Goal: Complete application form

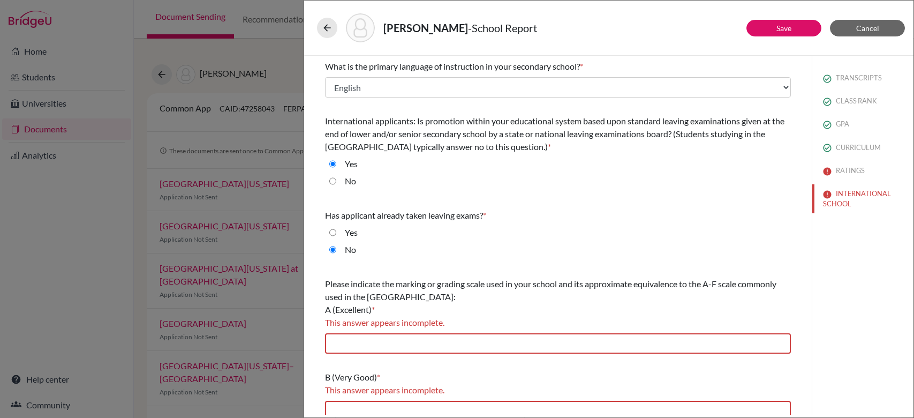
select select "14"
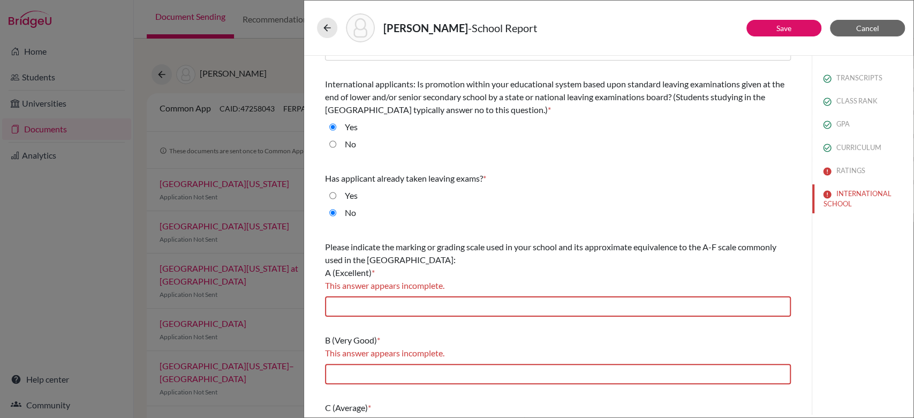
type input "A* (90-100), A (80-89)"
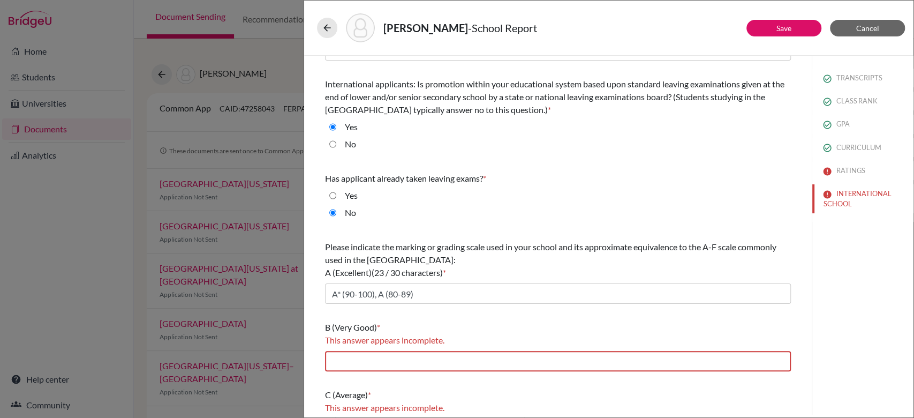
scroll to position [109, 0]
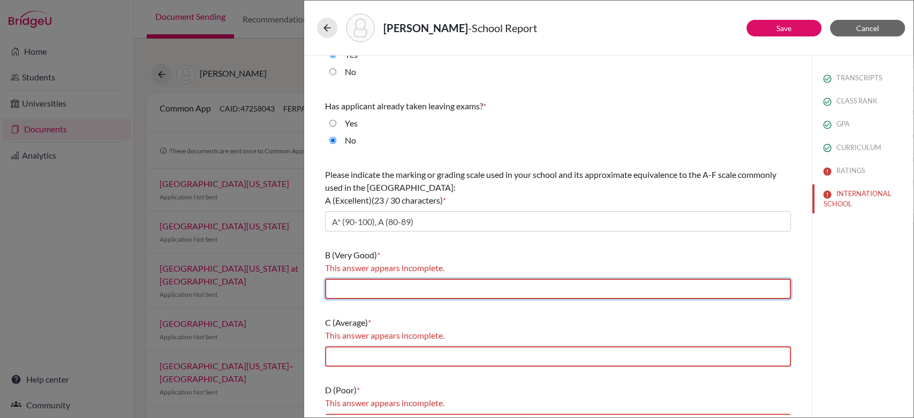
click at [404, 298] on input "text" at bounding box center [558, 289] width 466 height 20
type input "B (70-79)"
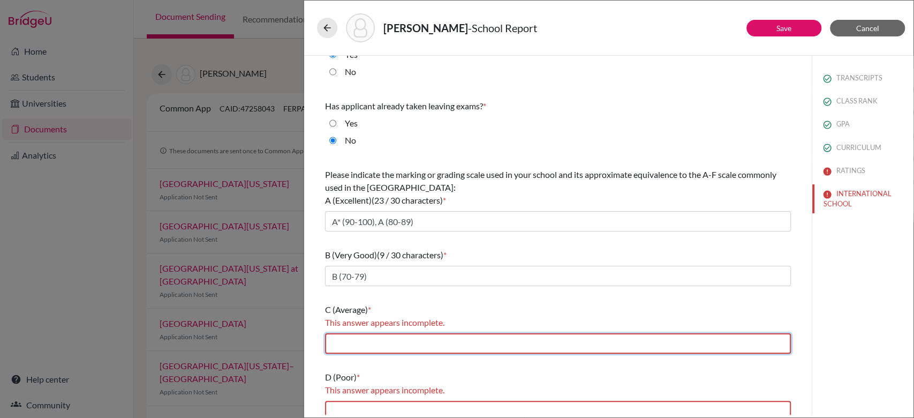
click at [390, 345] on input "text" at bounding box center [558, 343] width 466 height 20
type input "C (60-69), D(50-59)"
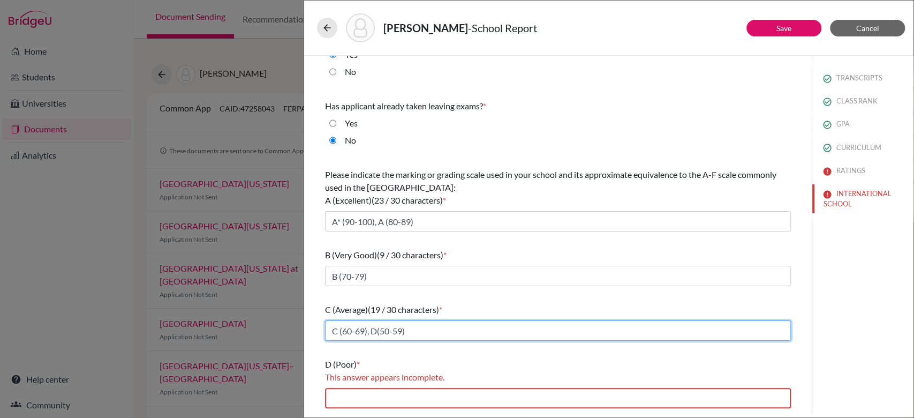
scroll to position [174, 0]
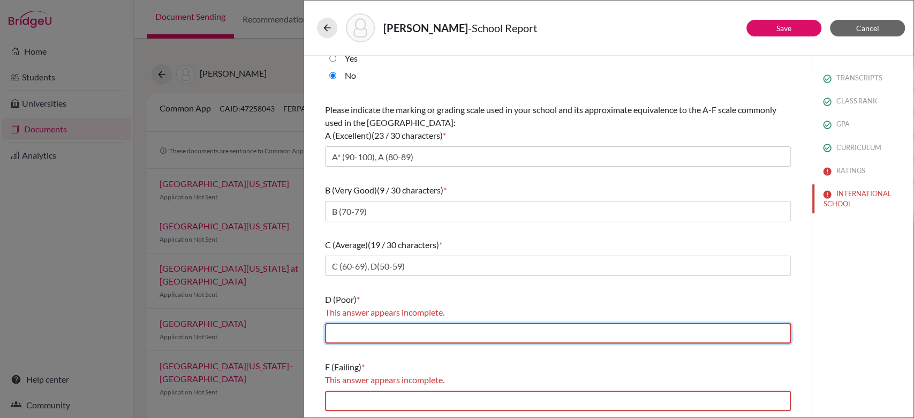
click at [394, 333] on input "text" at bounding box center [558, 333] width 466 height 20
type input "E (40-59)"
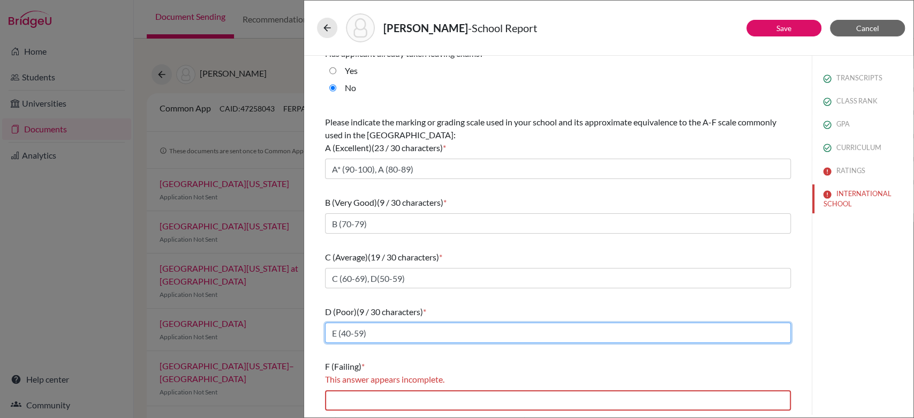
scroll to position [162, 0]
click at [386, 336] on input "E (40-59)" at bounding box center [558, 332] width 466 height 20
click at [386, 336] on input "text" at bounding box center [558, 332] width 466 height 20
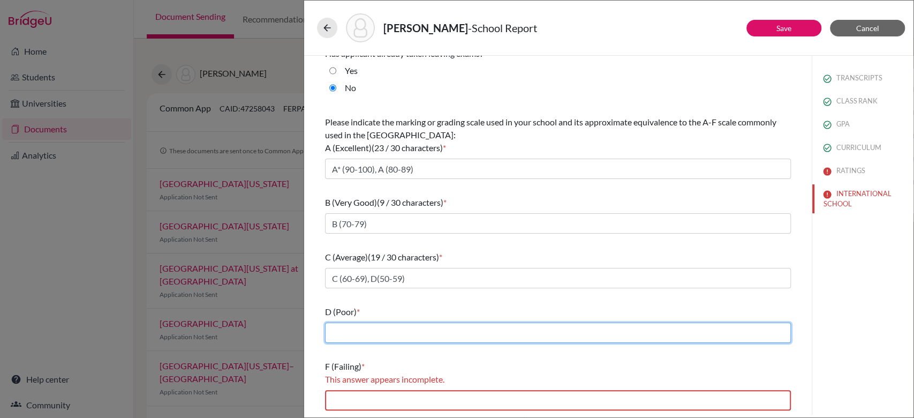
type input "E (40-49)"
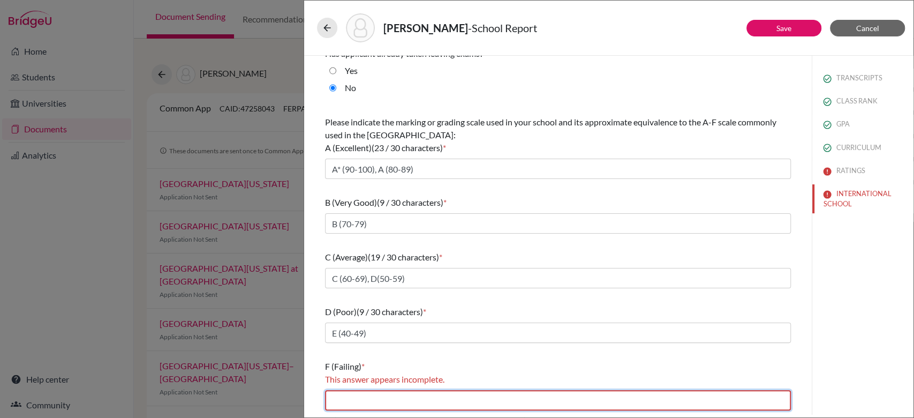
click at [360, 399] on input "text" at bounding box center [558, 400] width 466 height 20
type input "Below 40"
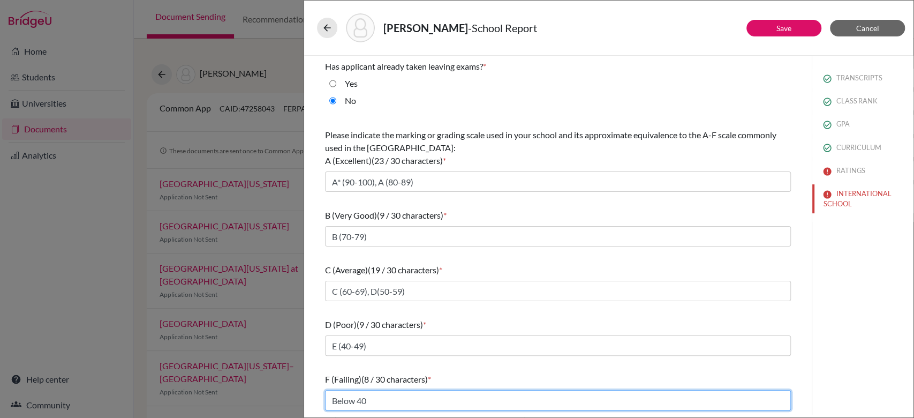
scroll to position [148, 0]
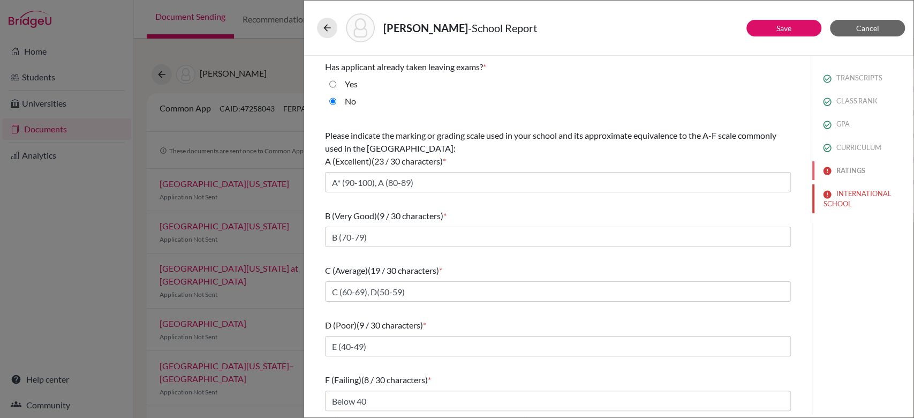
click at [829, 174] on button "RATINGS" at bounding box center [863, 170] width 101 height 19
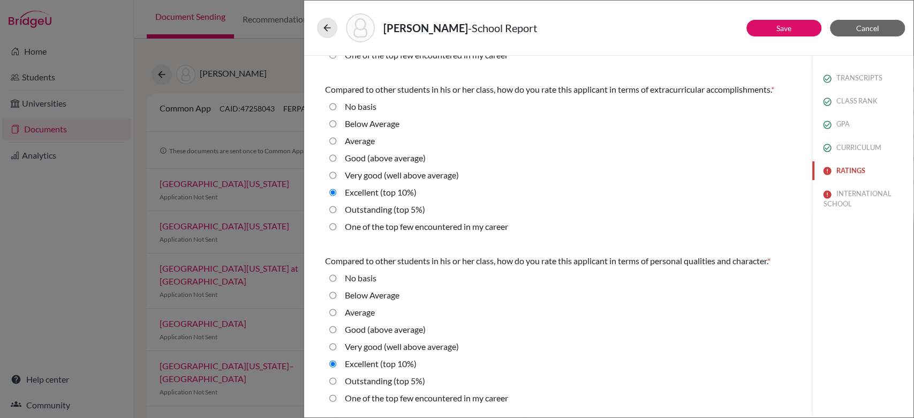
scroll to position [0, 0]
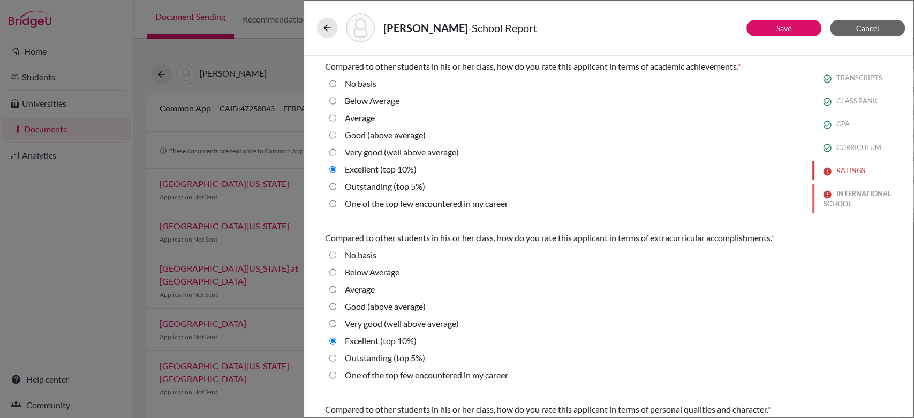
click at [823, 187] on button "INTERNATIONAL SCHOOL" at bounding box center [863, 198] width 101 height 29
select select "14"
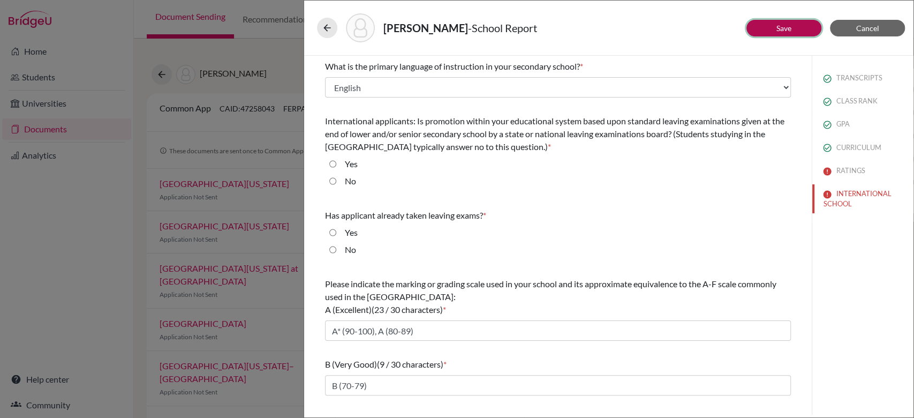
click at [768, 25] on button "Save" at bounding box center [784, 28] width 75 height 17
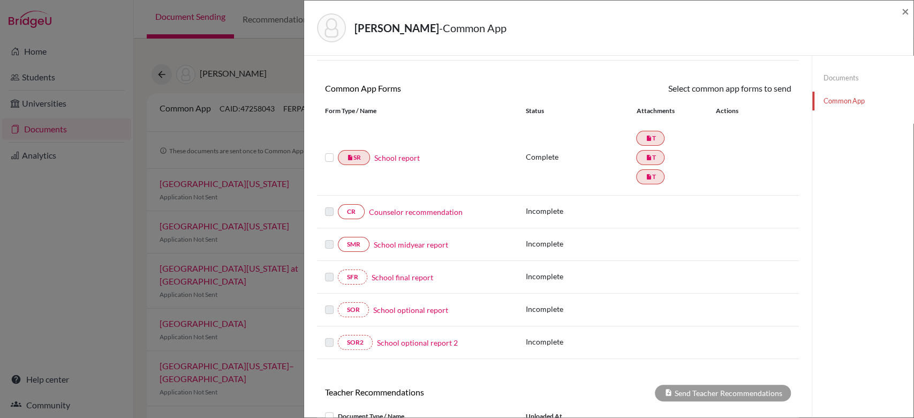
scroll to position [73, 0]
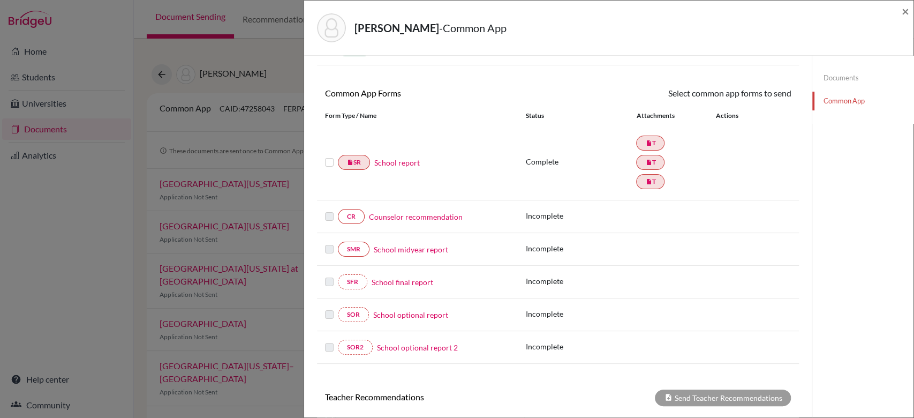
click at [329, 156] on label at bounding box center [329, 156] width 9 height 0
click at [0, 0] on input "checkbox" at bounding box center [0, 0] width 0 height 0
click at [770, 96] on link "Send" at bounding box center [769, 95] width 44 height 17
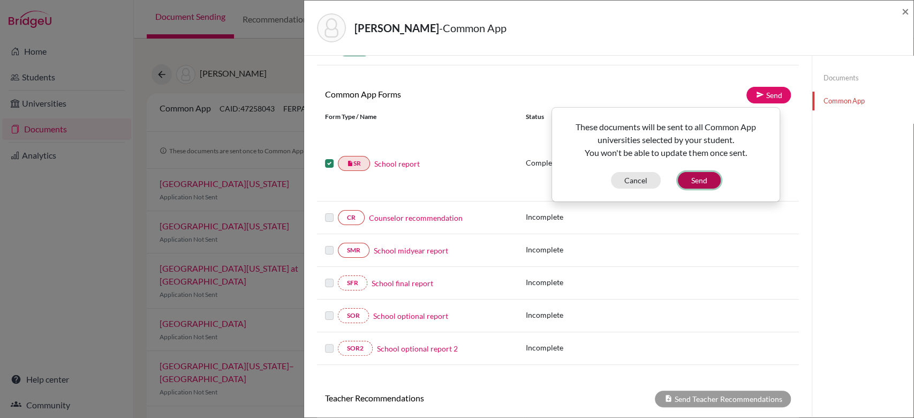
click at [682, 181] on button "Send" at bounding box center [699, 180] width 43 height 17
